Goal: Task Accomplishment & Management: Manage account settings

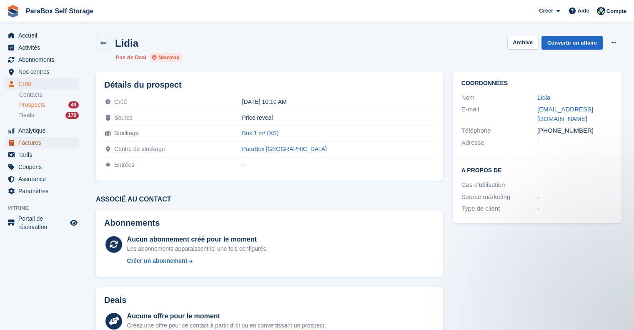
click at [41, 145] on span "Factures" at bounding box center [43, 143] width 50 height 12
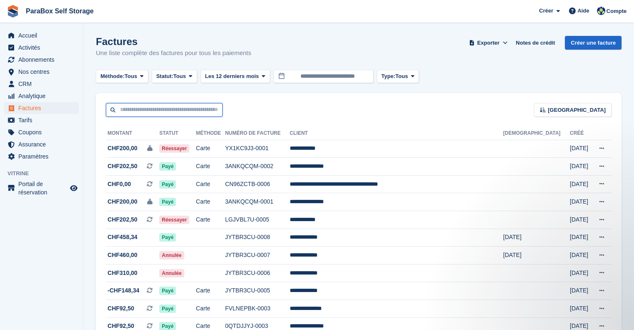
click at [173, 106] on input "text" at bounding box center [164, 110] width 117 height 14
type input "*****"
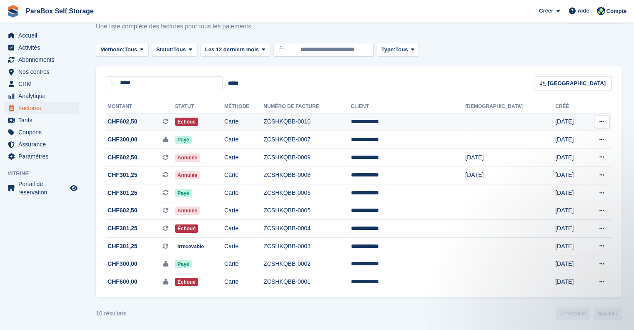
scroll to position [27, 0]
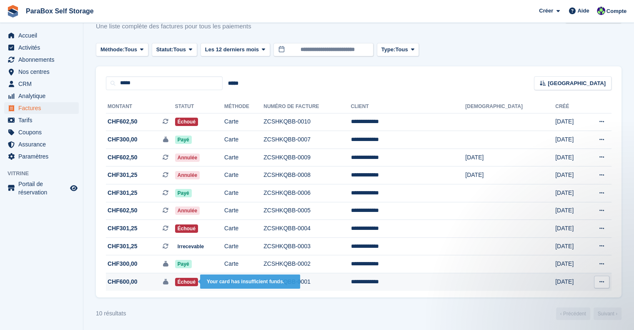
click at [198, 285] on span "Échoué" at bounding box center [186, 282] width 23 height 8
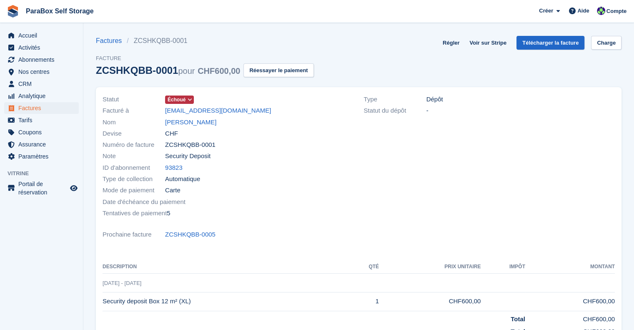
click at [182, 100] on span "Échoué" at bounding box center [177, 100] width 18 height 8
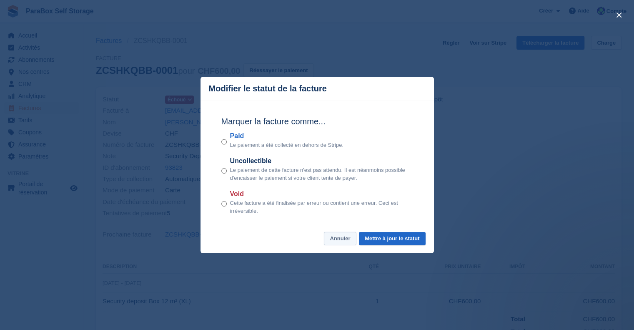
click at [334, 243] on button "Annuler" at bounding box center [340, 239] width 32 height 14
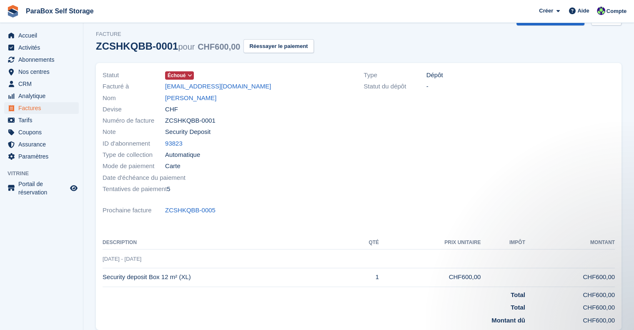
scroll to position [23, 0]
click at [177, 73] on span "Échoué" at bounding box center [177, 77] width 18 height 8
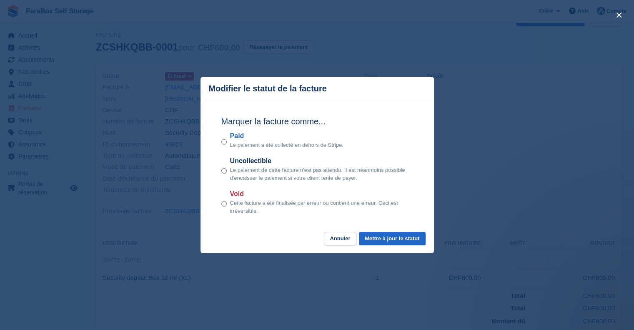
click at [220, 205] on div "Marquer la facture comme... Paid Le paiement a été collecté en dehors de Stripe…" at bounding box center [317, 165] width 208 height 131
click at [227, 206] on div "Void Cette facture a été finalisée par erreur ou contient une erreur. Ceci est …" at bounding box center [317, 202] width 192 height 26
click at [380, 243] on button "Mettre à jour le statut" at bounding box center [392, 239] width 66 height 14
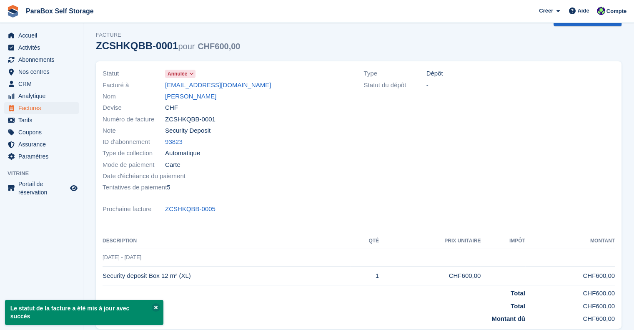
scroll to position [0, 0]
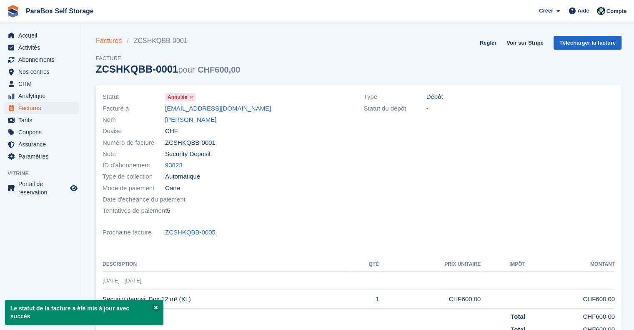
click at [110, 41] on link "Factures" at bounding box center [111, 41] width 31 height 10
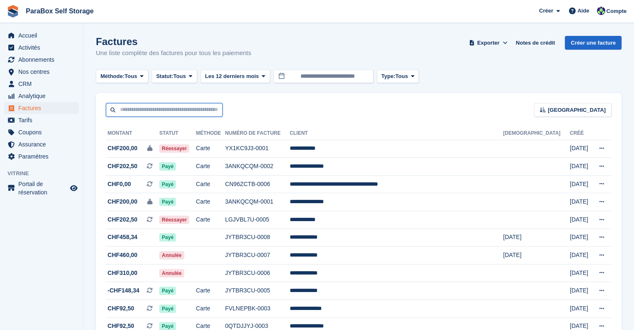
click at [171, 113] on input "text" at bounding box center [164, 110] width 117 height 14
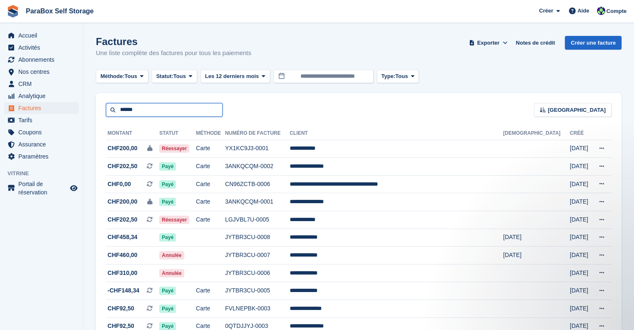
type input "******"
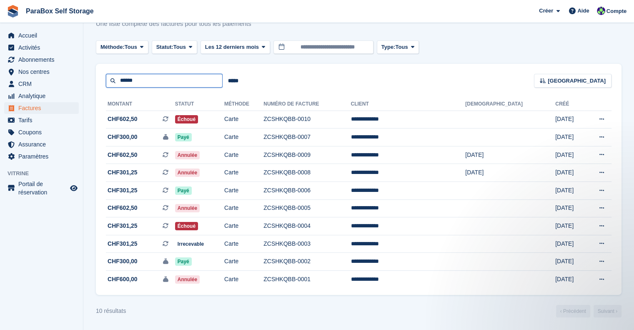
click at [158, 84] on input "******" at bounding box center [164, 81] width 117 height 14
type input "********"
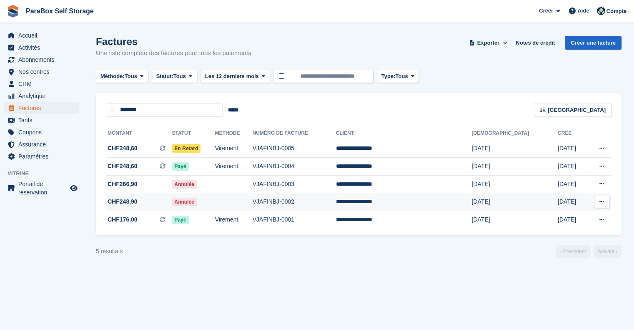
click at [253, 205] on td at bounding box center [234, 202] width 38 height 18
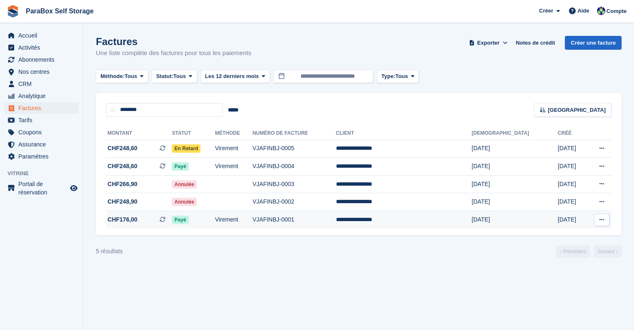
click at [253, 220] on td "Virement" at bounding box center [234, 220] width 38 height 18
click at [24, 88] on span "CRM" at bounding box center [43, 84] width 50 height 12
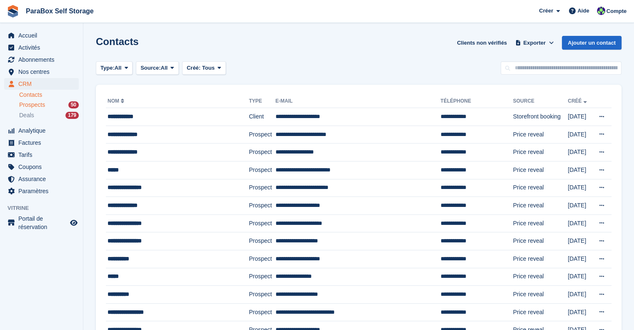
click at [50, 102] on div "Prospects 50" at bounding box center [49, 105] width 60 height 8
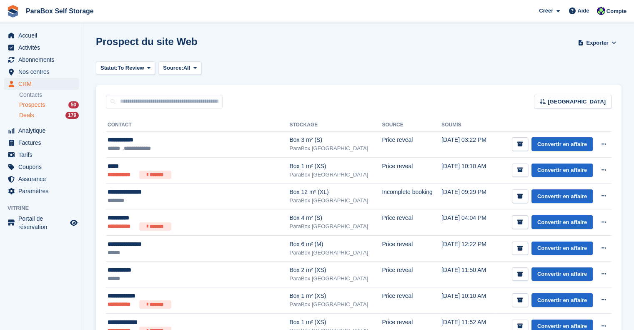
click at [48, 115] on div "Deals 179" at bounding box center [49, 115] width 60 height 8
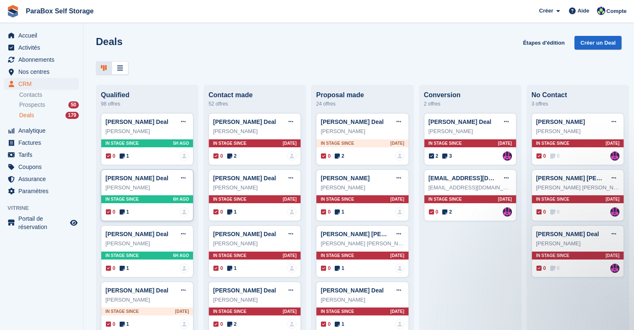
click at [122, 215] on icon at bounding box center [122, 212] width 5 height 6
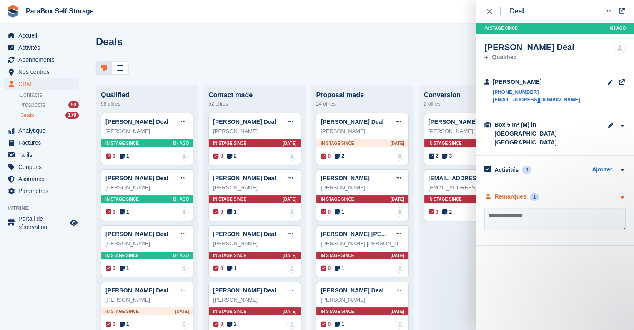
click at [499, 192] on div "Remarques" at bounding box center [511, 196] width 32 height 9
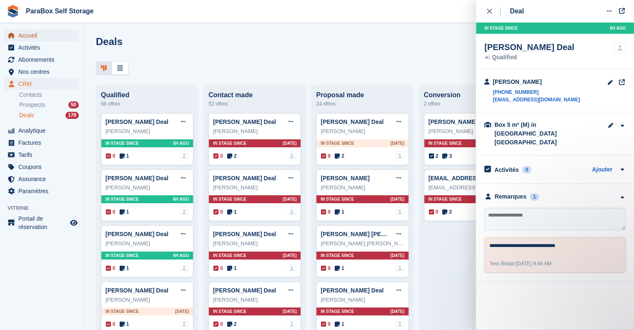
click at [34, 36] on span "Accueil" at bounding box center [43, 36] width 50 height 12
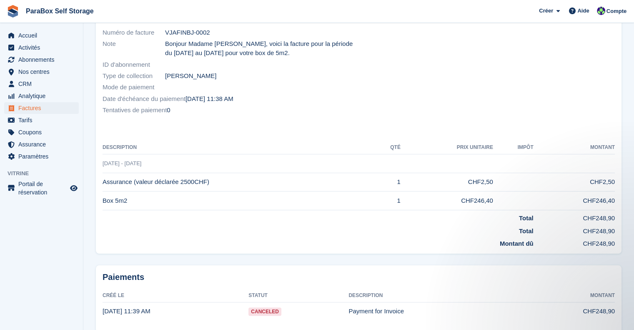
scroll to position [140, 0]
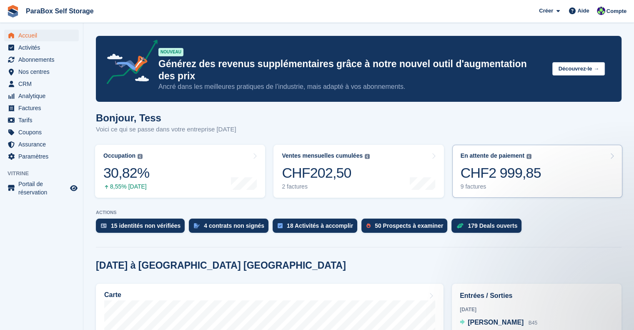
click at [525, 152] on div "En attente de paiement Le solde total impayé sur toutes les factures ouvertes. …" at bounding box center [501, 171] width 80 height 38
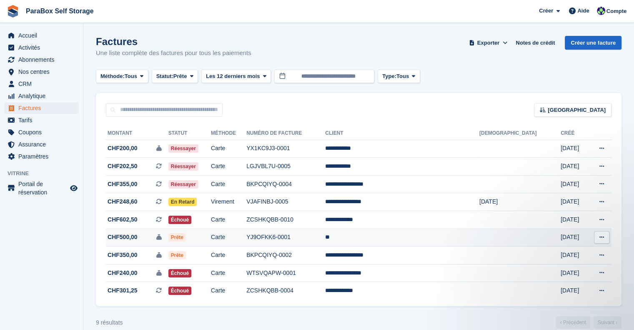
click at [602, 233] on button at bounding box center [601, 237] width 15 height 13
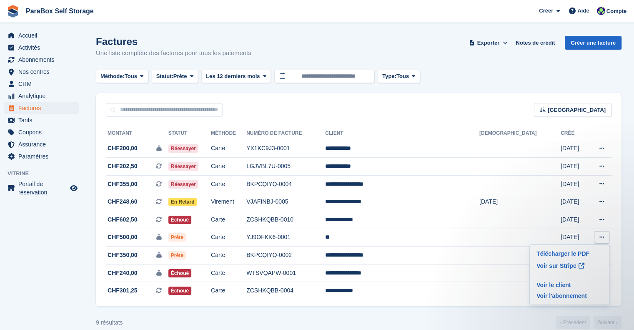
click at [321, 123] on div "**********" at bounding box center [359, 212] width 526 height 190
click at [24, 81] on span "CRM" at bounding box center [43, 84] width 50 height 12
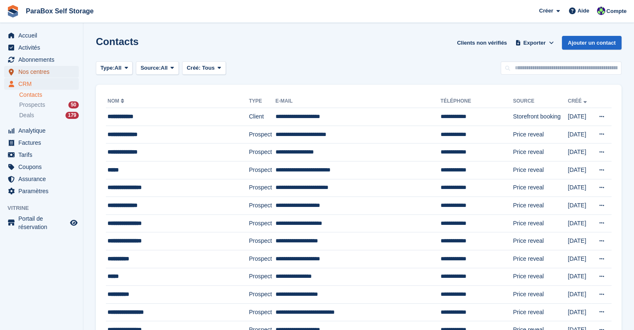
click at [49, 70] on span "Nos centres" at bounding box center [43, 72] width 50 height 12
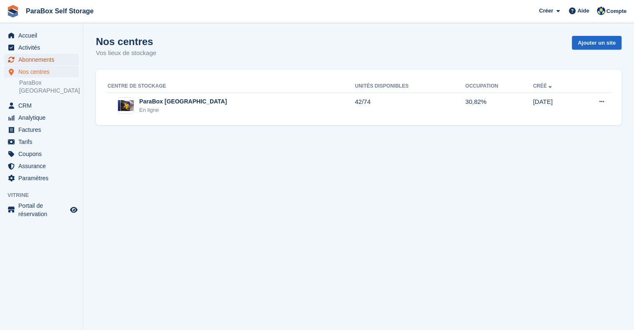
click at [41, 61] on span "Abonnements" at bounding box center [43, 60] width 50 height 12
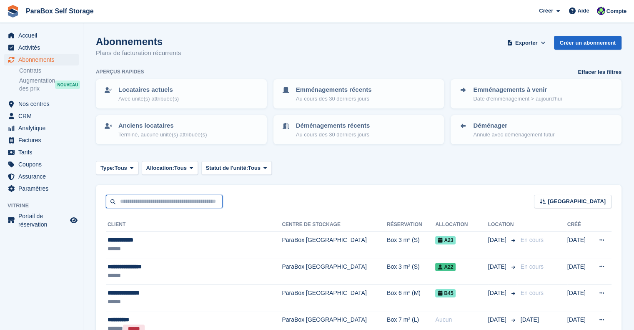
click at [164, 201] on input "text" at bounding box center [164, 202] width 117 height 14
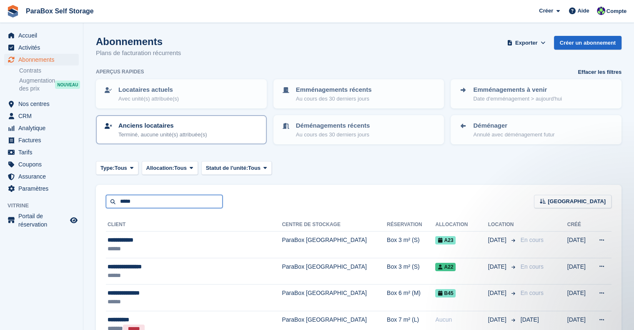
type input "*****"
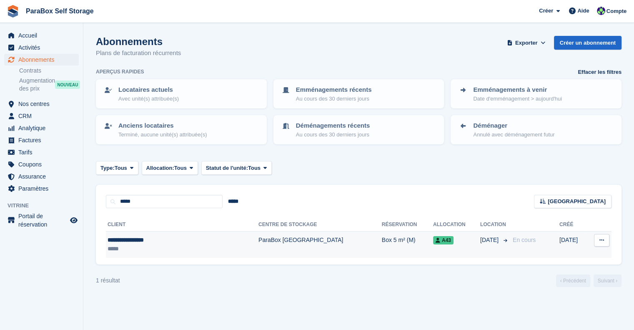
click at [382, 252] on td "Box 5 m² (M)" at bounding box center [407, 244] width 51 height 26
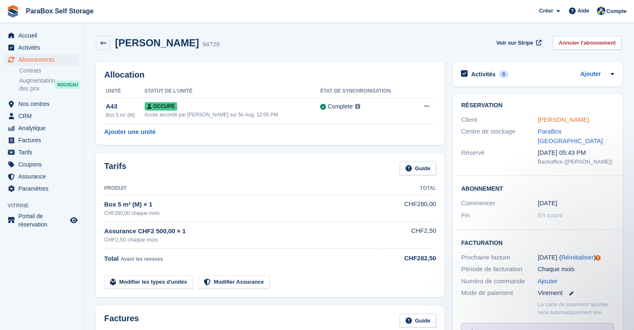
click at [547, 121] on link "Bertrand Virginie" at bounding box center [563, 119] width 51 height 7
